Goal: Task Accomplishment & Management: Complete application form

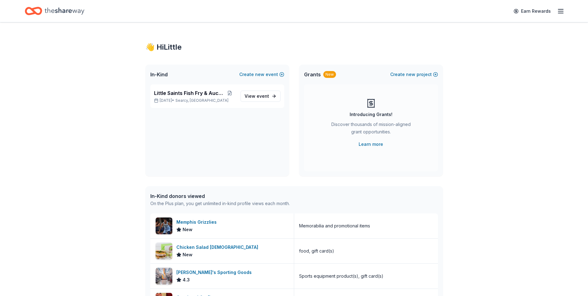
click at [561, 14] on icon "button" at bounding box center [560, 10] width 7 height 7
click at [484, 49] on link "Account" at bounding box center [487, 48] width 20 height 6
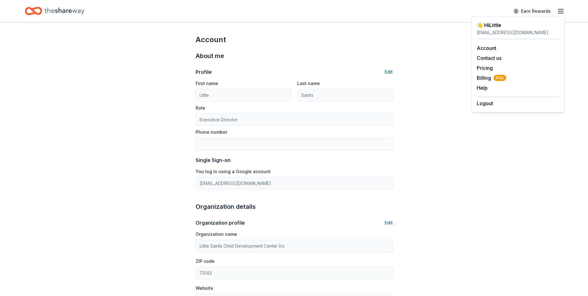
click at [424, 72] on div "Account About me Profile Edit First name Little Last name Saints Role Executive…" at bounding box center [294, 288] width 588 height 533
click at [558, 13] on icon "button" at bounding box center [560, 10] width 7 height 7
click at [490, 25] on div "👋 Hi Little" at bounding box center [518, 24] width 83 height 7
click at [491, 166] on div "Account About me Profile Edit First name Little Last name Saints Role Executive…" at bounding box center [294, 288] width 588 height 533
click at [40, 9] on icon "Home" at bounding box center [37, 11] width 10 height 6
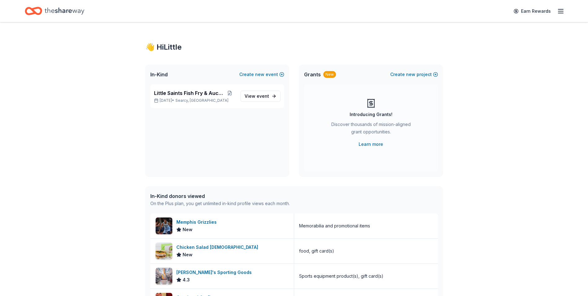
click at [64, 9] on icon "Home" at bounding box center [65, 11] width 40 height 13
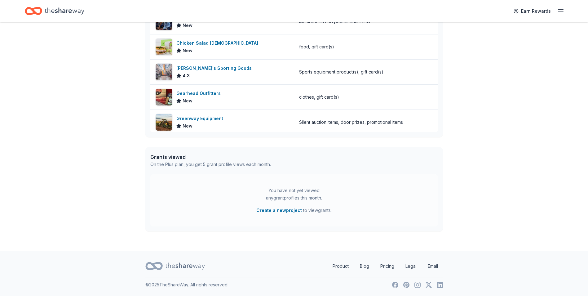
click at [558, 9] on icon "button" at bounding box center [560, 10] width 7 height 7
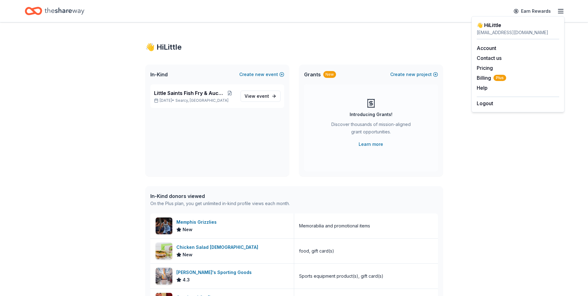
click at [159, 73] on span "In-Kind" at bounding box center [158, 74] width 17 height 7
click at [184, 199] on div "In-Kind donors viewed" at bounding box center [220, 195] width 140 height 7
click at [203, 220] on div "Memphis Grizzlies" at bounding box center [197, 221] width 43 height 7
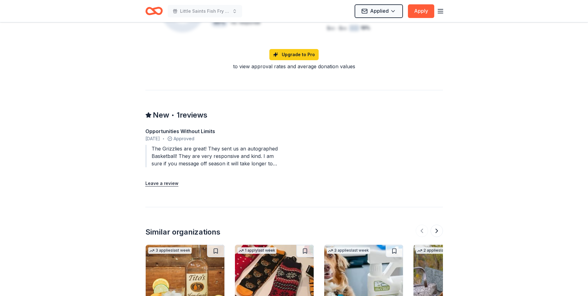
scroll to position [558, 0]
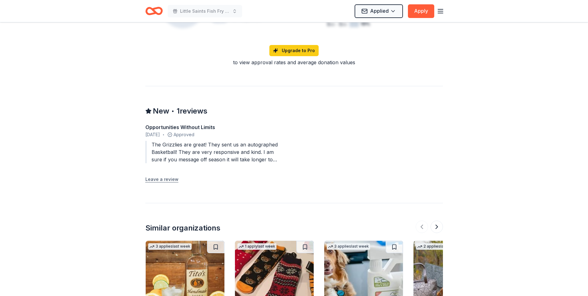
click at [162, 176] on button "Leave a review" at bounding box center [161, 179] width 33 height 7
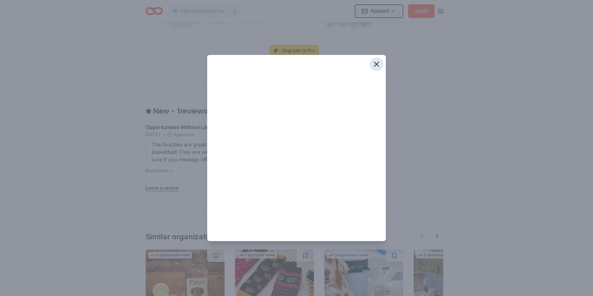
click at [380, 62] on icon "button" at bounding box center [376, 64] width 9 height 9
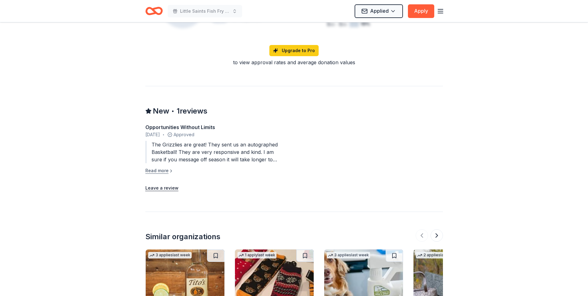
click at [166, 167] on button "Read more" at bounding box center [159, 170] width 28 height 7
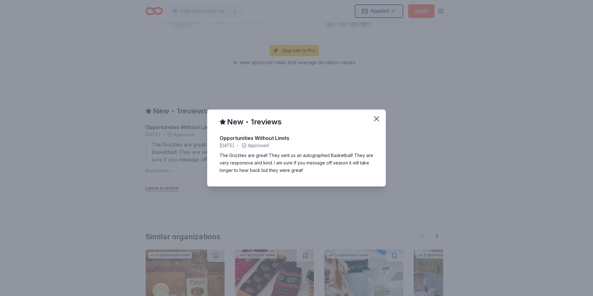
click at [439, 130] on div "New • 1 reviews Opportunities Without Limits June 2025 • Approved The Grizzlies…" at bounding box center [296, 148] width 593 height 296
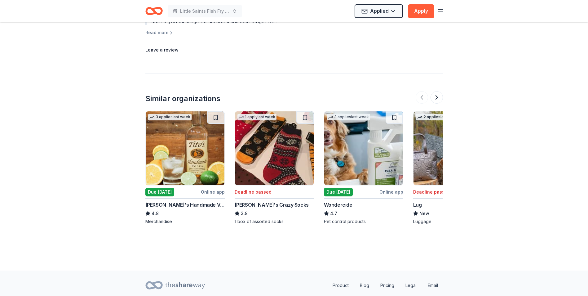
scroll to position [701, 0]
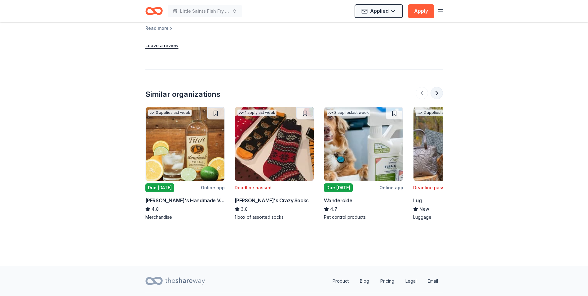
click at [434, 87] on button at bounding box center [437, 93] width 12 height 12
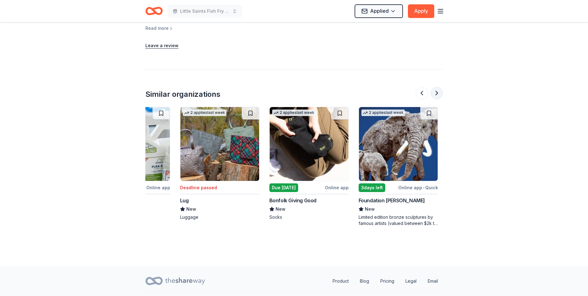
scroll to position [0, 268]
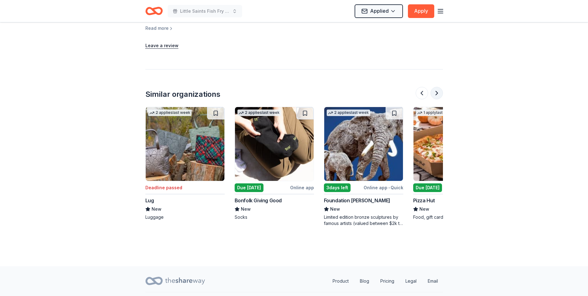
click at [434, 87] on button at bounding box center [437, 93] width 12 height 12
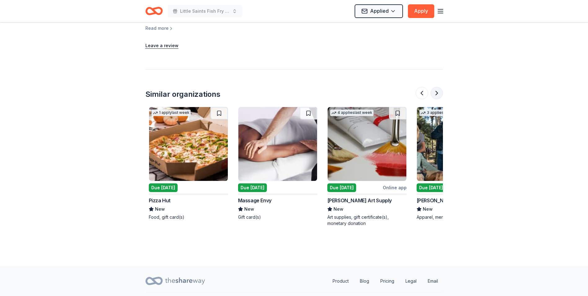
scroll to position [0, 536]
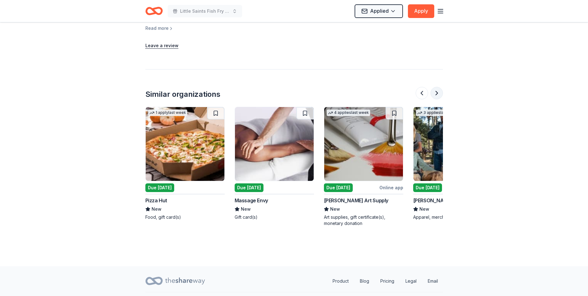
click at [437, 87] on button at bounding box center [437, 93] width 12 height 12
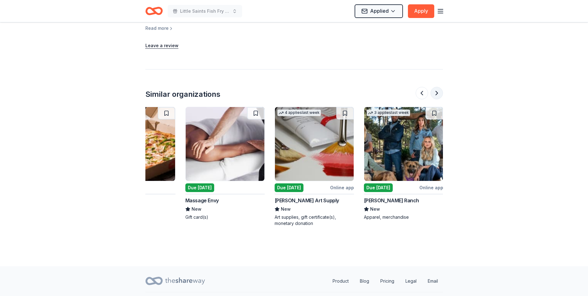
scroll to position [0, 586]
click at [437, 87] on div at bounding box center [429, 93] width 27 height 12
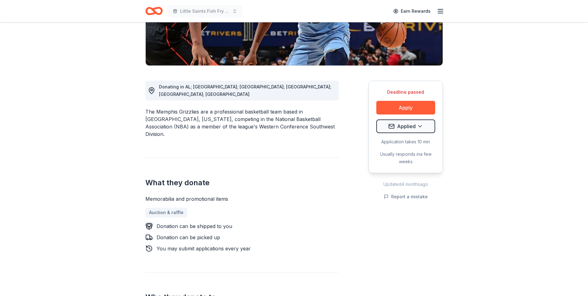
scroll to position [0, 0]
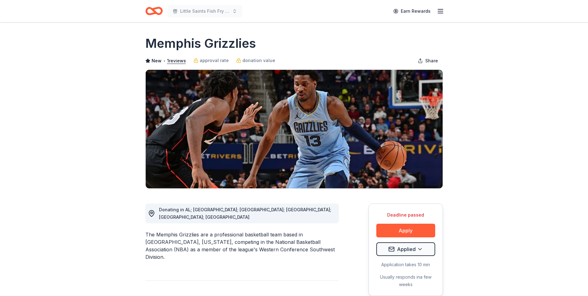
click at [155, 12] on icon "Home" at bounding box center [157, 11] width 10 height 6
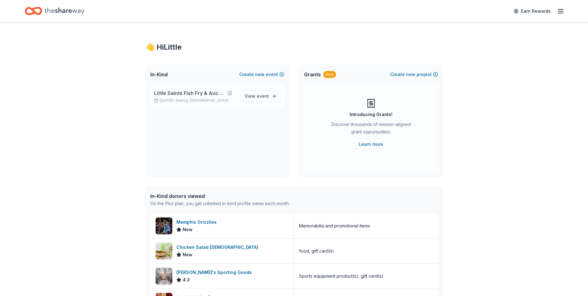
click at [189, 98] on span "Searcy, AR" at bounding box center [202, 100] width 53 height 5
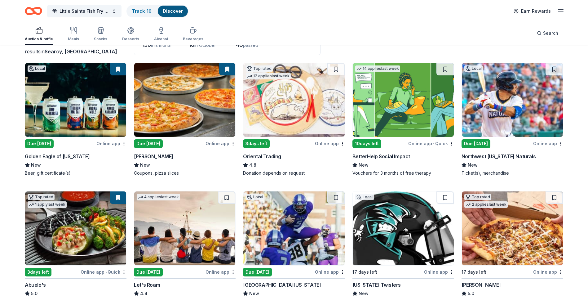
scroll to position [62, 0]
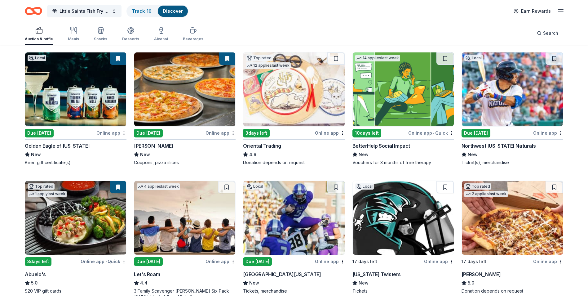
click at [256, 145] on div "Oriental Trading" at bounding box center [262, 145] width 38 height 7
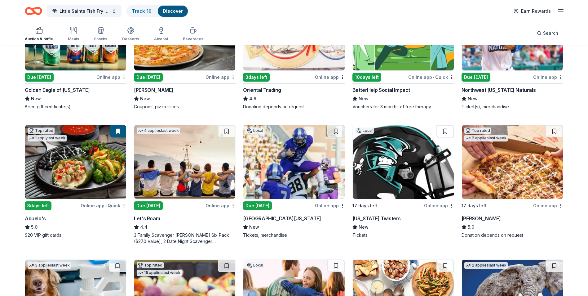
scroll to position [124, 0]
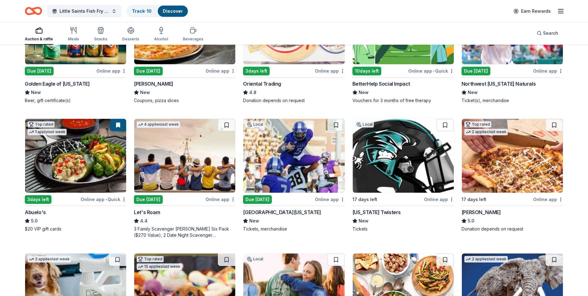
click at [288, 213] on div "University of Central Arkansas" at bounding box center [282, 211] width 78 height 7
click at [474, 213] on div "Casey's" at bounding box center [481, 211] width 39 height 7
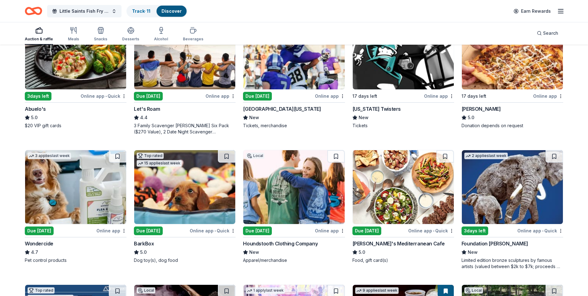
scroll to position [248, 0]
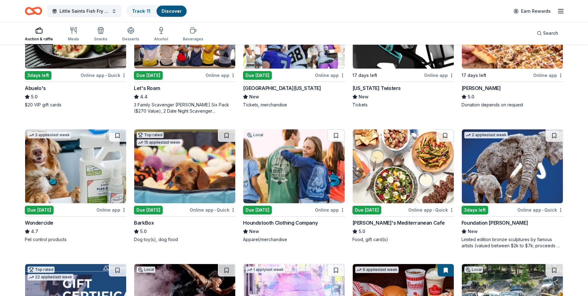
click at [155, 207] on div "Due [DATE]" at bounding box center [148, 210] width 29 height 9
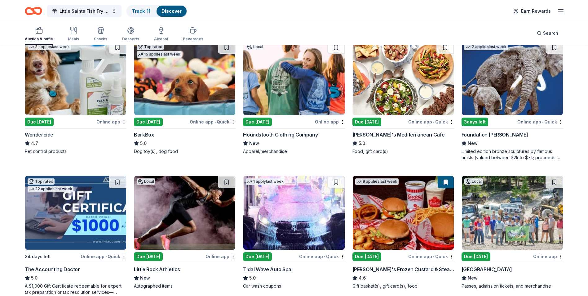
scroll to position [385, 0]
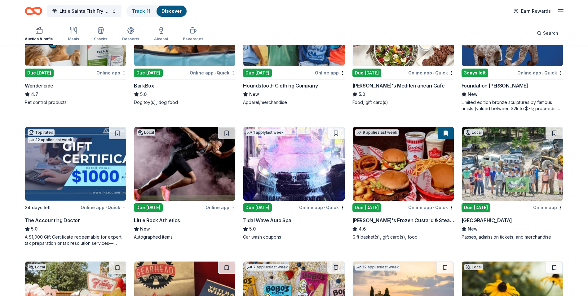
click at [150, 211] on div "Due [DATE]" at bounding box center [148, 207] width 29 height 9
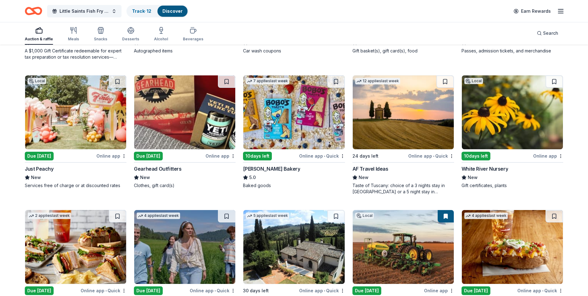
scroll to position [602, 0]
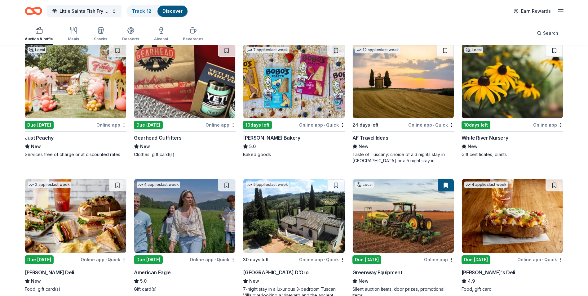
click at [478, 125] on div "10 days left" at bounding box center [476, 125] width 29 height 9
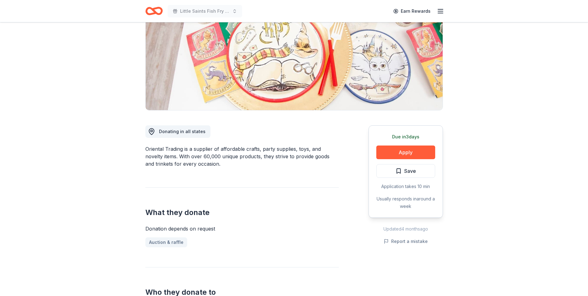
scroll to position [31, 0]
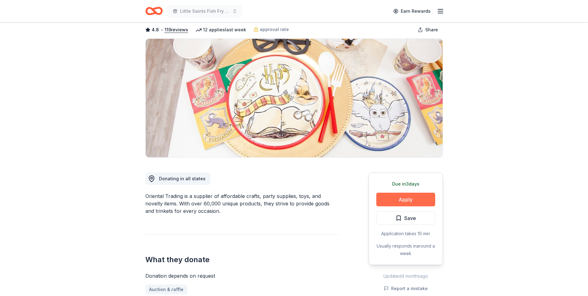
click at [407, 199] on button "Apply" at bounding box center [406, 200] width 59 height 14
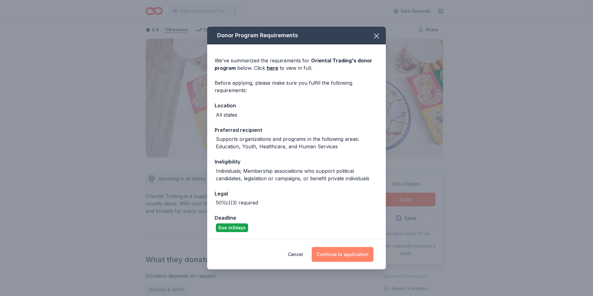
click at [351, 260] on button "Continue to application" at bounding box center [343, 254] width 62 height 15
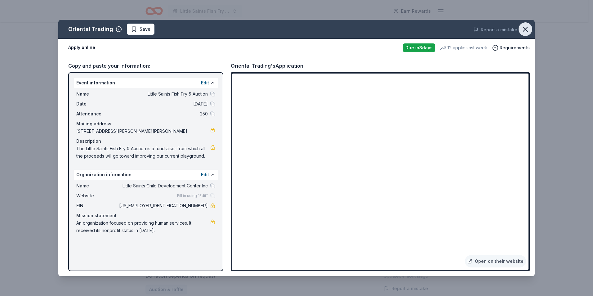
click at [523, 31] on icon "button" at bounding box center [525, 29] width 9 height 9
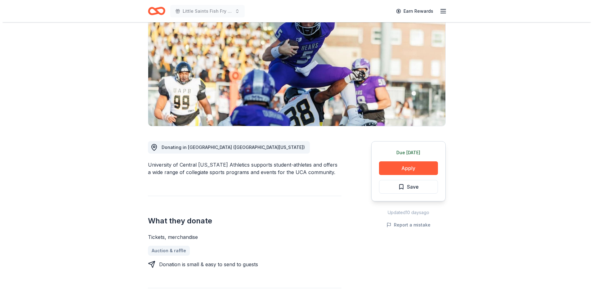
scroll to position [62, 0]
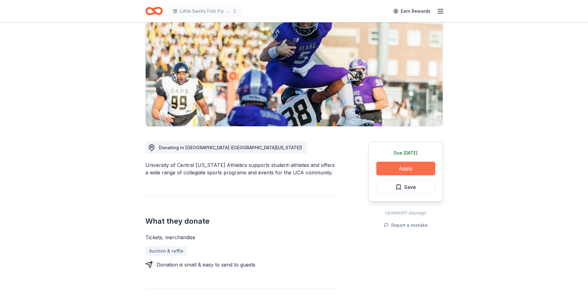
click at [408, 168] on button "Apply" at bounding box center [406, 169] width 59 height 14
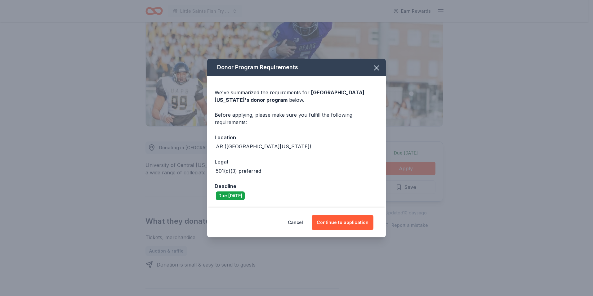
drag, startPoint x: 350, startPoint y: 212, endPoint x: 346, endPoint y: 219, distance: 8.3
click at [350, 213] on div "Cancel Continue to application" at bounding box center [296, 222] width 179 height 30
click at [346, 220] on button "Continue to application" at bounding box center [343, 222] width 62 height 15
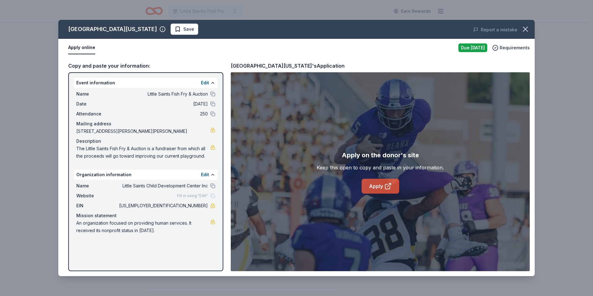
click at [385, 187] on icon at bounding box center [387, 186] width 5 height 5
click at [187, 29] on span "Save" at bounding box center [188, 28] width 11 height 7
click at [194, 28] on html "Little Saints Fish Fry & Auction Earn Rewards Due tomorrow Share University of …" at bounding box center [296, 86] width 593 height 296
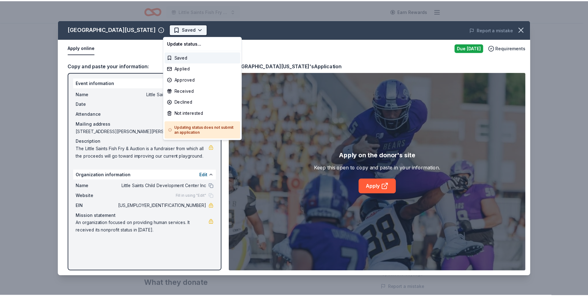
scroll to position [0, 0]
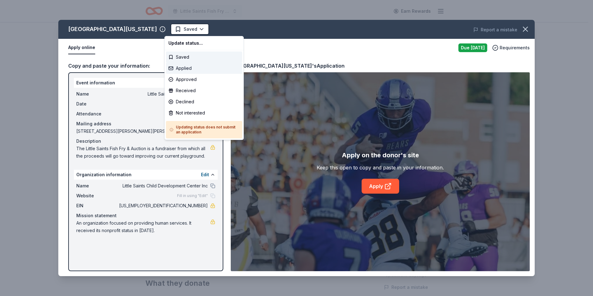
click at [186, 70] on div "Applied" at bounding box center [204, 68] width 76 height 11
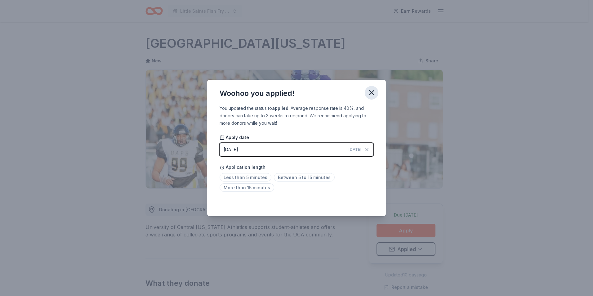
click at [371, 89] on icon "button" at bounding box center [371, 92] width 9 height 9
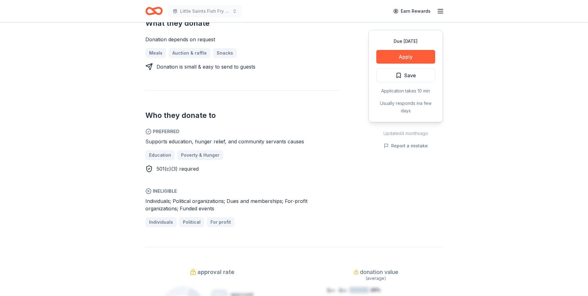
scroll to position [279, 0]
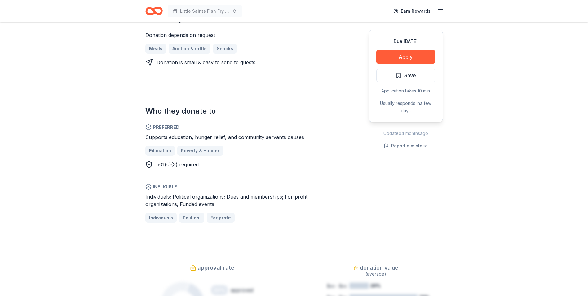
click at [215, 193] on div "Individuals; Political organizations; Dues and memberships; For-profit organiza…" at bounding box center [242, 200] width 194 height 15
click at [309, 193] on div "Individuals; Political organizations; Dues and memberships; For-profit organiza…" at bounding box center [242, 200] width 194 height 15
click at [214, 194] on span "Individuals; Political organizations; Dues and memberships; For-profit organiza…" at bounding box center [226, 201] width 162 height 14
click at [210, 194] on span "Individuals; Political organizations; Dues and memberships; For-profit organiza…" at bounding box center [226, 201] width 162 height 14
click at [232, 194] on span "Individuals; Political organizations; Dues and memberships; For-profit organiza…" at bounding box center [226, 201] width 162 height 14
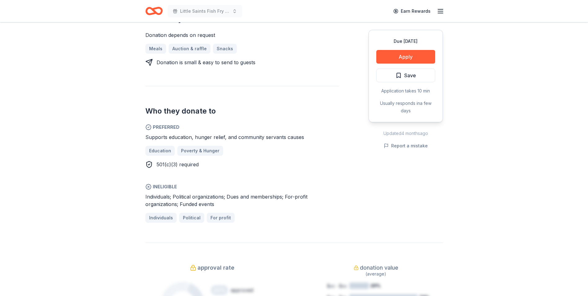
click at [230, 194] on span "Individuals; Political organizations; Dues and memberships; For-profit organiza…" at bounding box center [226, 201] width 162 height 14
click at [219, 194] on span "Individuals; Political organizations; Dues and memberships; For-profit organiza…" at bounding box center [226, 201] width 162 height 14
click at [283, 194] on span "Individuals; Political organizations; Dues and memberships; For-profit organiza…" at bounding box center [226, 201] width 162 height 14
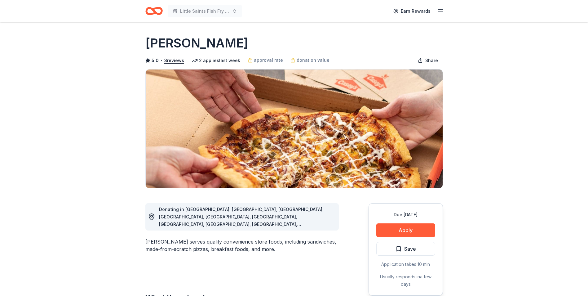
scroll to position [0, 0]
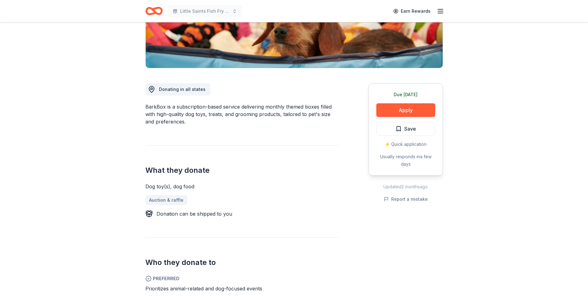
scroll to position [124, 0]
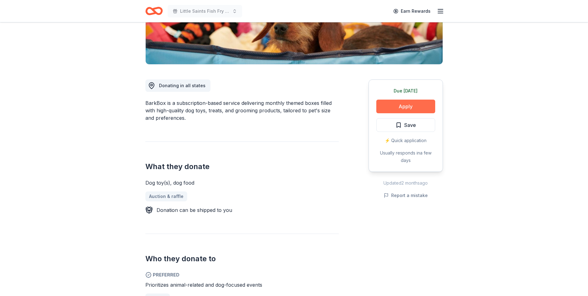
click at [404, 106] on button "Apply" at bounding box center [406, 107] width 59 height 14
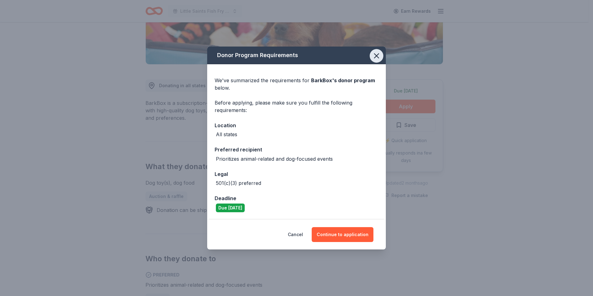
click at [379, 58] on icon "button" at bounding box center [376, 56] width 4 height 4
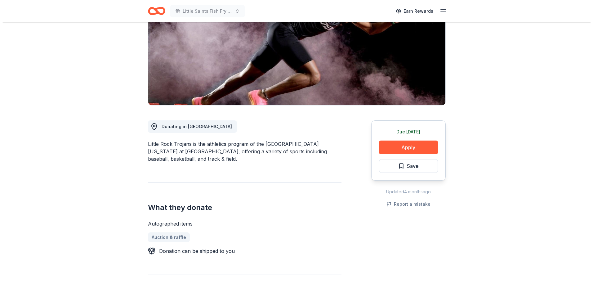
scroll to position [93, 0]
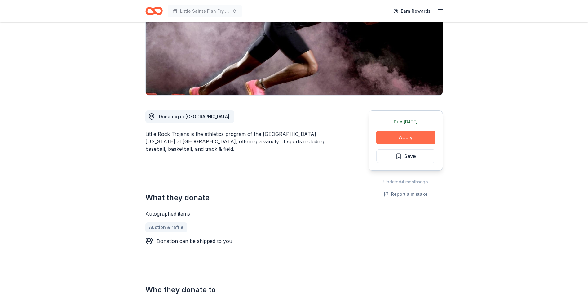
click at [403, 137] on button "Apply" at bounding box center [406, 138] width 59 height 14
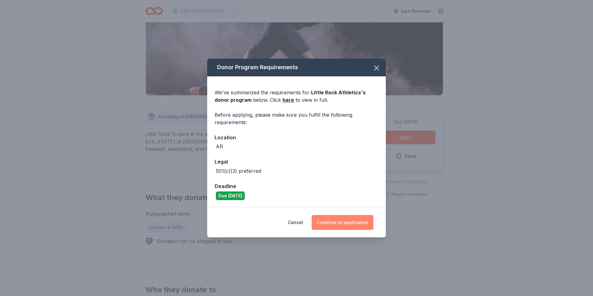
click at [336, 220] on button "Continue to application" at bounding box center [343, 222] width 62 height 15
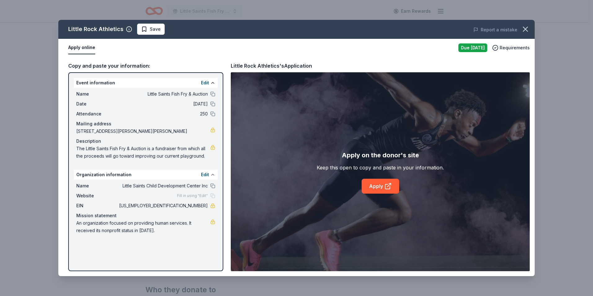
click at [212, 175] on button at bounding box center [212, 174] width 5 height 5
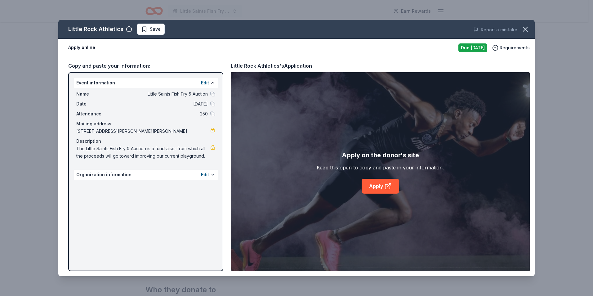
click at [212, 175] on button at bounding box center [212, 174] width 5 height 5
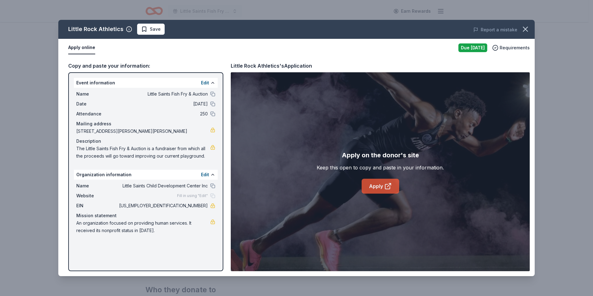
click at [377, 187] on link "Apply" at bounding box center [381, 186] width 38 height 15
click at [143, 25] on span "Save" at bounding box center [151, 28] width 20 height 7
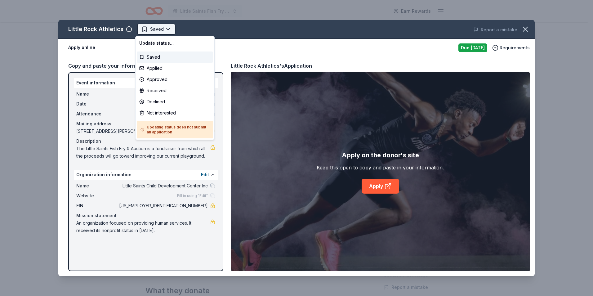
click at [146, 29] on html "Little Saints Fish Fry & Auction Earn Rewards Due [DATE] Share Little Rock Athl…" at bounding box center [296, 148] width 593 height 296
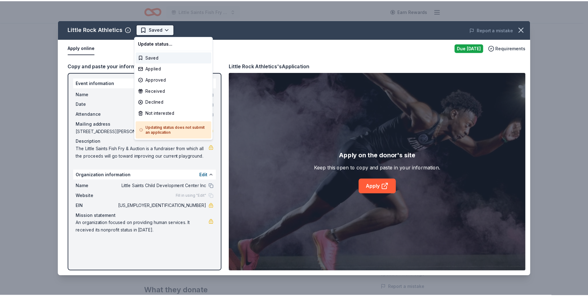
scroll to position [0, 0]
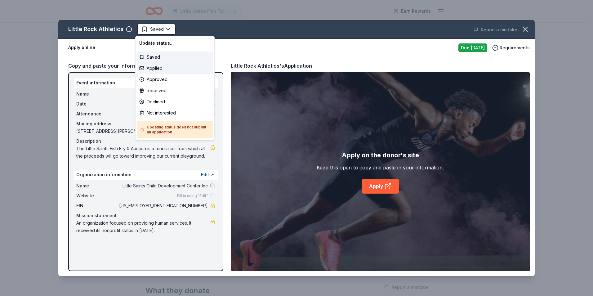
click at [157, 66] on div "Applied" at bounding box center [175, 68] width 76 height 11
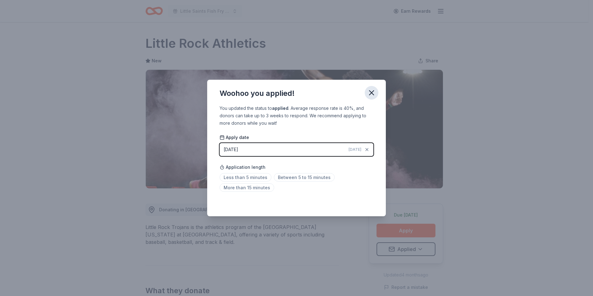
click at [370, 93] on icon "button" at bounding box center [371, 92] width 9 height 9
